Goal: Task Accomplishment & Management: Use online tool/utility

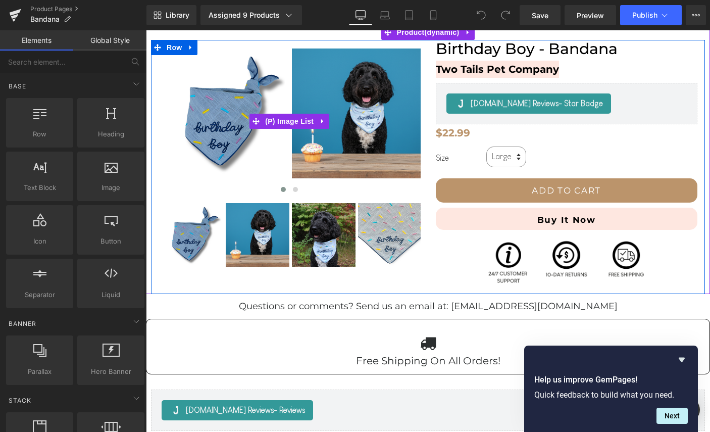
scroll to position [97, 0]
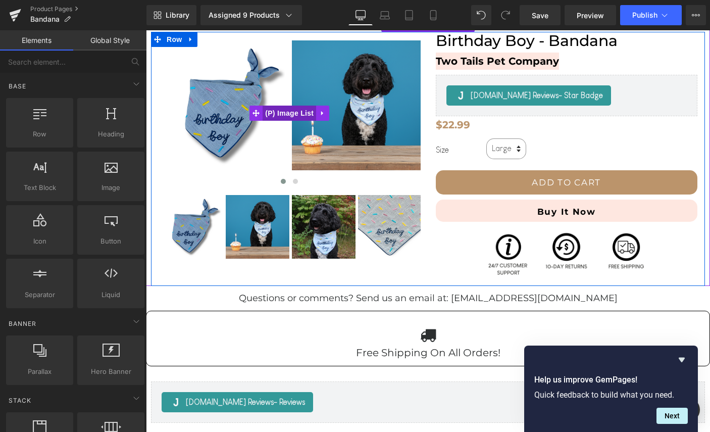
click at [291, 110] on span "(P) Image List" at bounding box center [290, 113] width 54 height 15
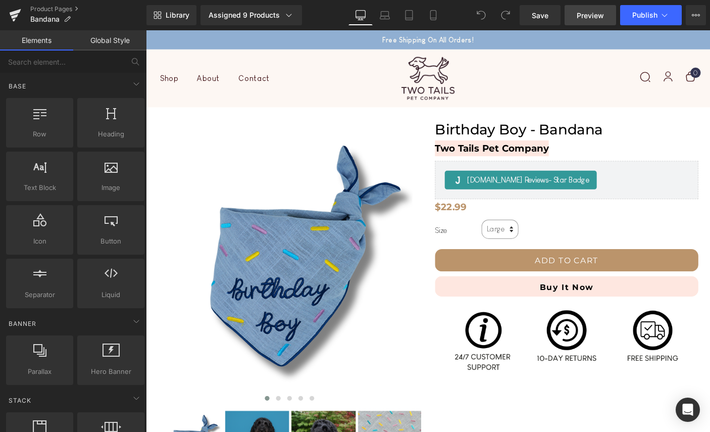
click at [585, 21] on link "Preview" at bounding box center [591, 15] width 52 height 20
